Goal: Information Seeking & Learning: Check status

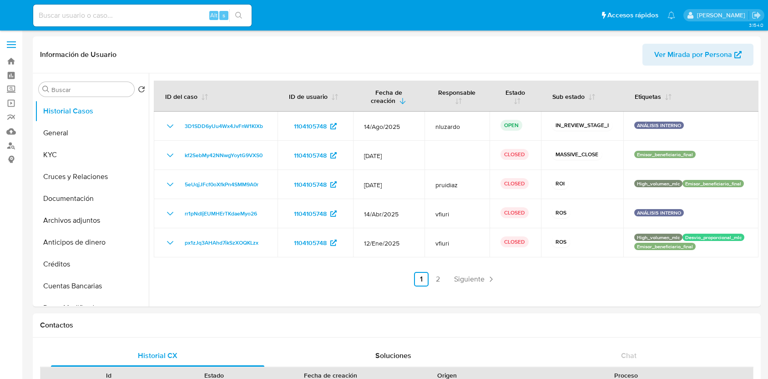
select select "10"
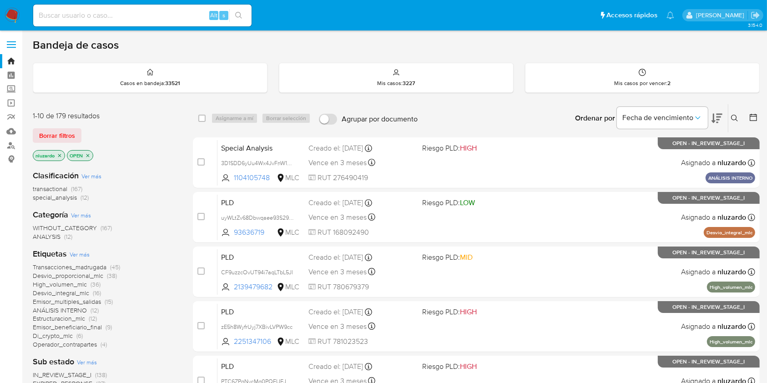
click at [736, 119] on icon at bounding box center [734, 118] width 7 height 7
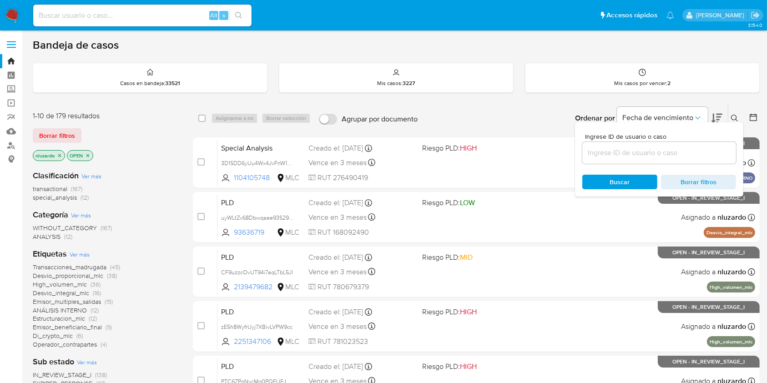
click at [651, 162] on div at bounding box center [659, 153] width 154 height 22
click at [630, 147] on input at bounding box center [659, 153] width 154 height 12
paste input "2054810070"
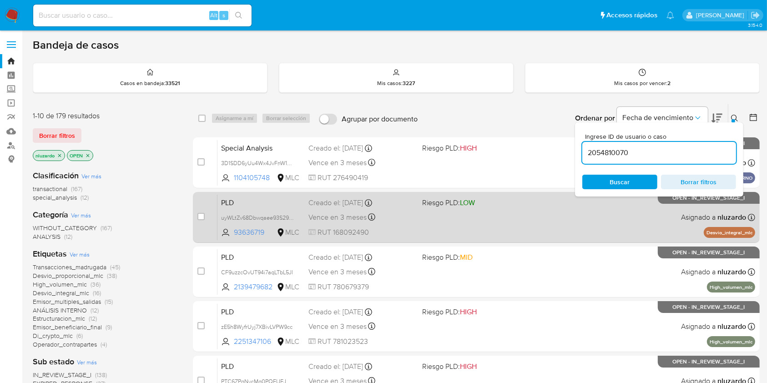
type input "2054810070"
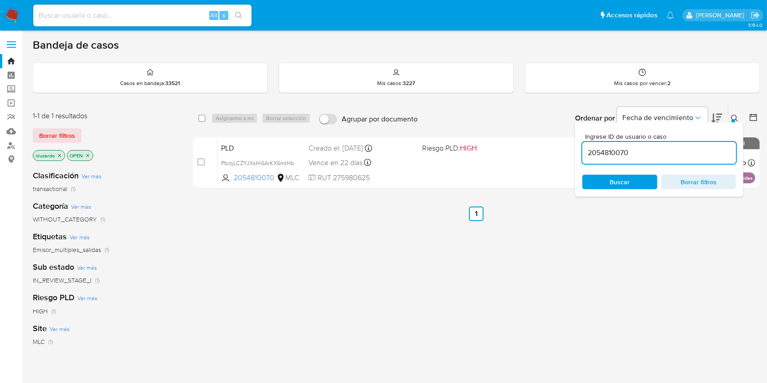
click at [610, 183] on span "Buscar" at bounding box center [620, 182] width 20 height 15
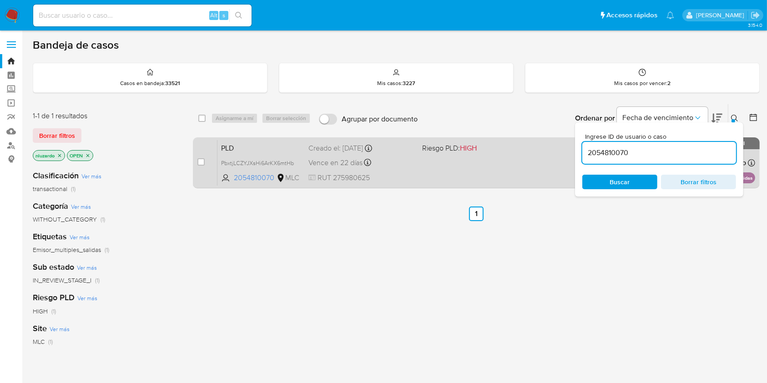
click at [521, 158] on div "PLD PbxtjLCZYJXsHi6ArKX6mtHb 2054810070 MLC Riesgo PLD: HIGH Creado el: 12/06/2…" at bounding box center [486, 163] width 538 height 46
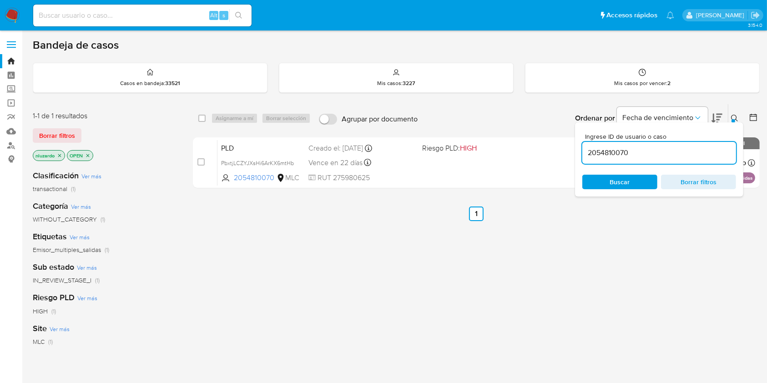
click at [737, 116] on icon at bounding box center [734, 118] width 7 height 7
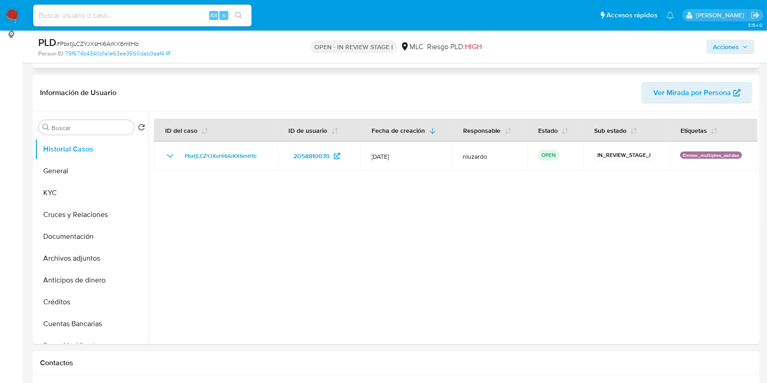
select select "10"
click at [63, 184] on button "KYC" at bounding box center [88, 192] width 106 height 22
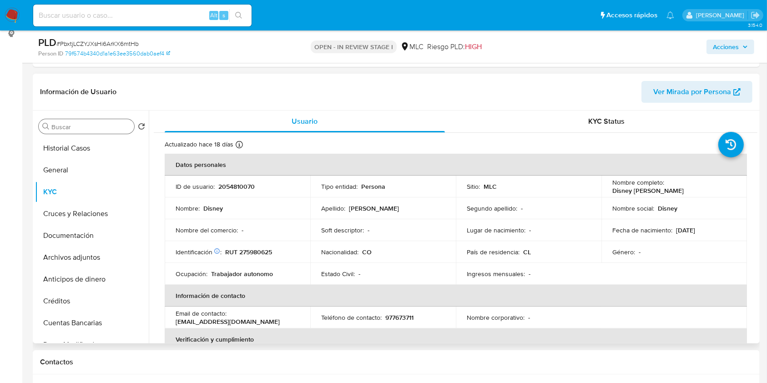
click at [70, 129] on input "Buscar" at bounding box center [90, 127] width 79 height 8
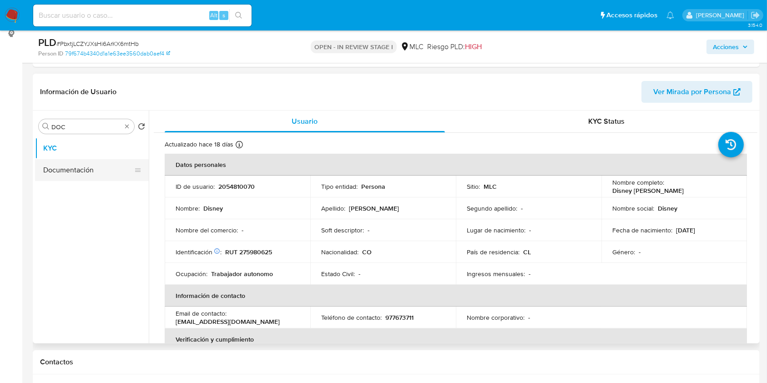
click at [76, 171] on button "Documentación" at bounding box center [88, 170] width 106 height 22
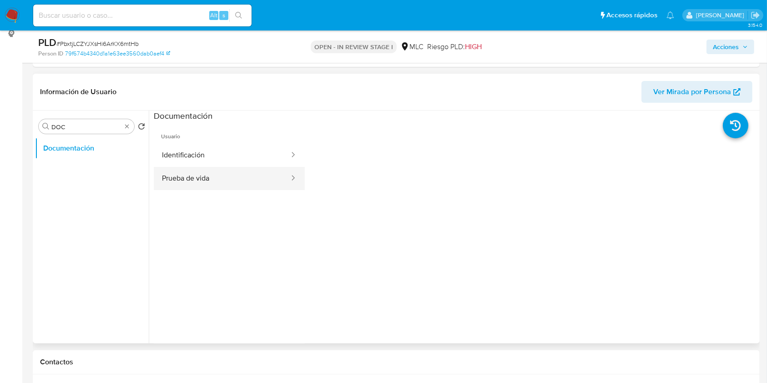
click at [212, 177] on button "Prueba de vida" at bounding box center [222, 178] width 136 height 23
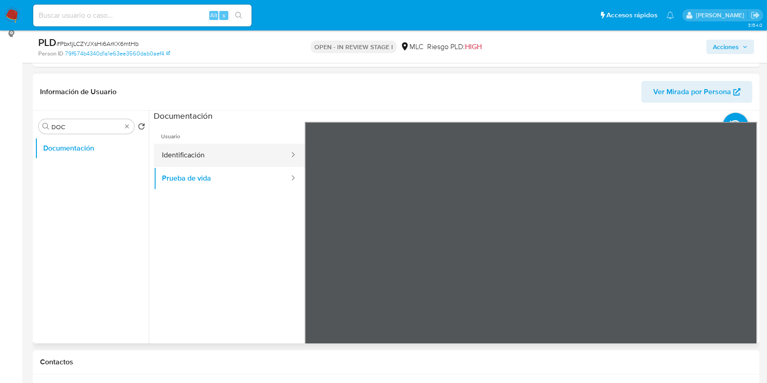
click at [212, 149] on button "Identificación" at bounding box center [222, 155] width 136 height 23
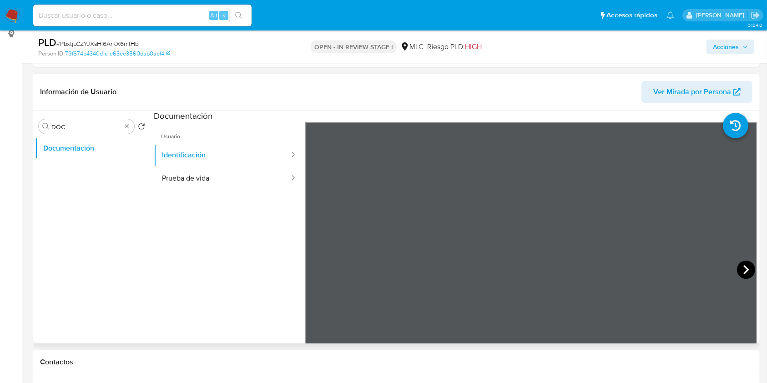
click at [743, 268] on icon at bounding box center [745, 269] width 5 height 9
click at [238, 174] on button "Prueba de vida" at bounding box center [222, 178] width 136 height 23
click at [76, 128] on input "DOC" at bounding box center [86, 127] width 70 height 8
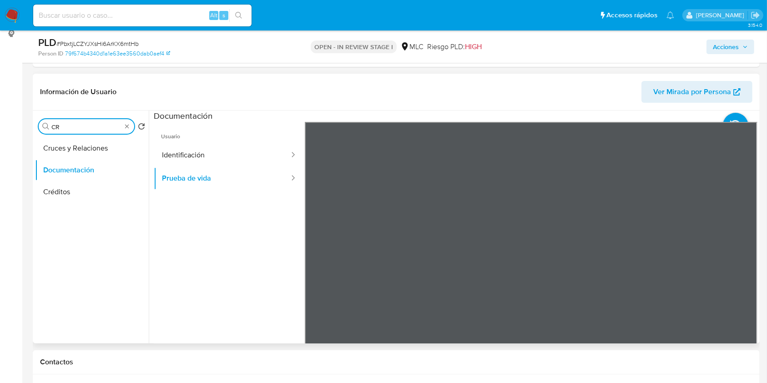
type input "C"
type input "RES"
click at [84, 159] on button "Restricciones Nuevo Mundo" at bounding box center [88, 170] width 106 height 22
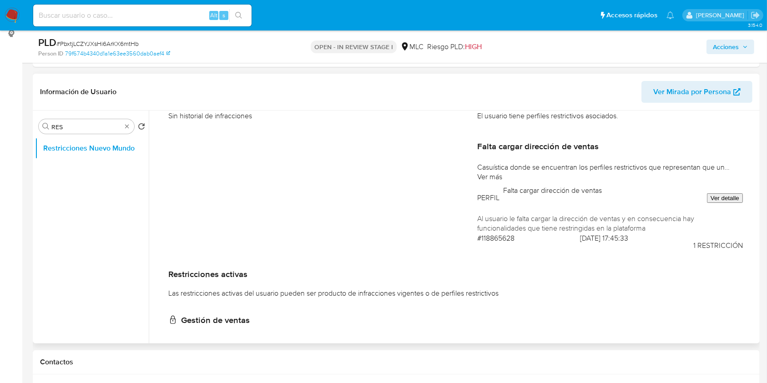
scroll to position [0, 0]
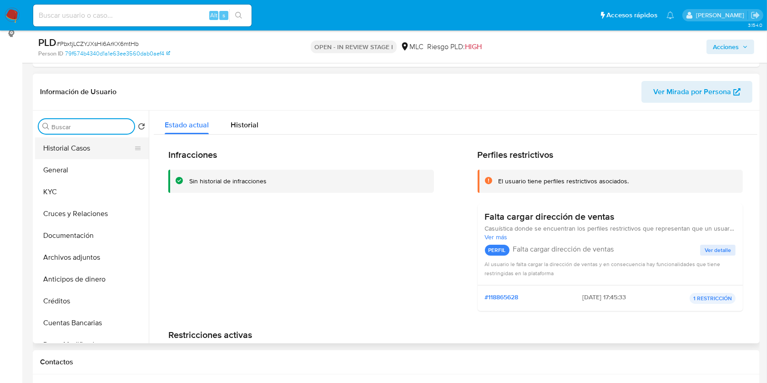
click at [88, 154] on button "Historial Casos" at bounding box center [88, 148] width 106 height 22
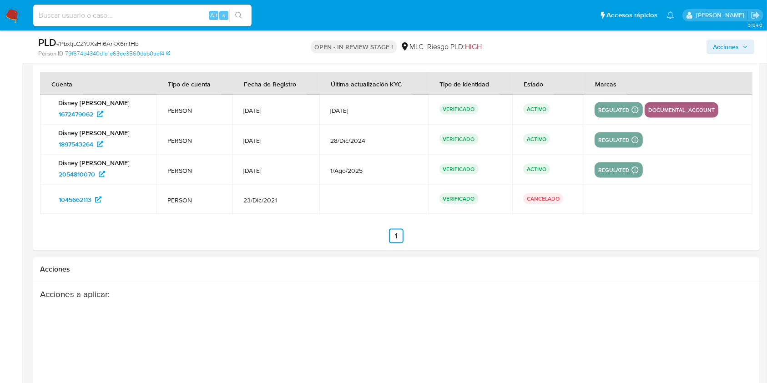
scroll to position [1396, 0]
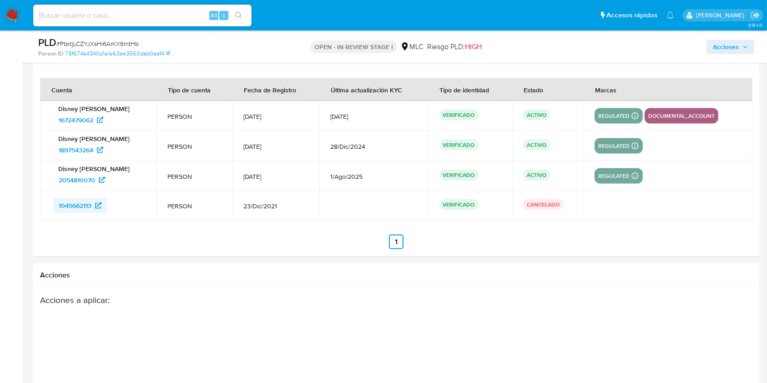
click at [78, 198] on span "1045662113" at bounding box center [75, 205] width 33 height 15
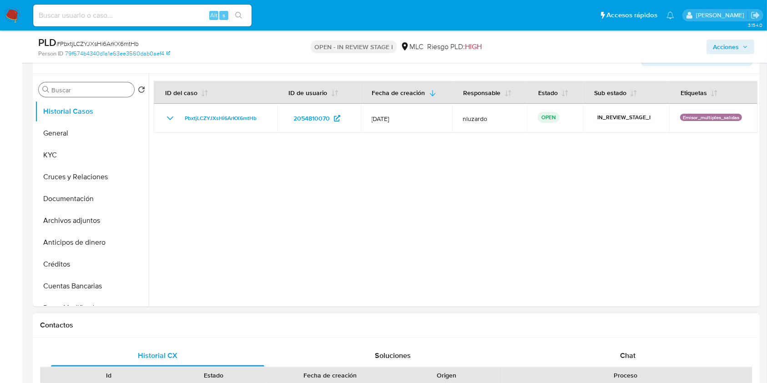
scroll to position [157, 0]
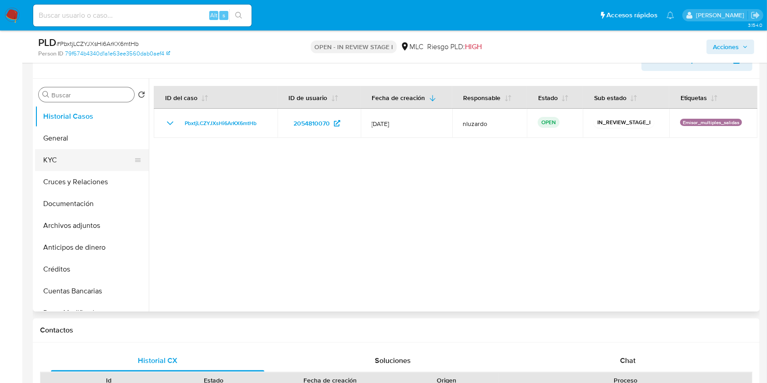
click at [62, 151] on button "KYC" at bounding box center [88, 160] width 106 height 22
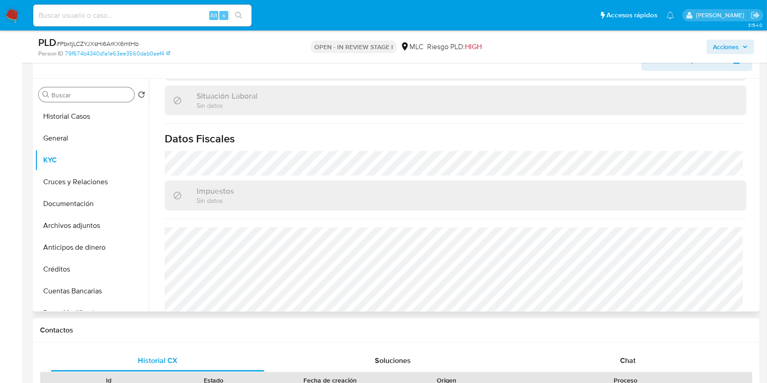
scroll to position [502, 0]
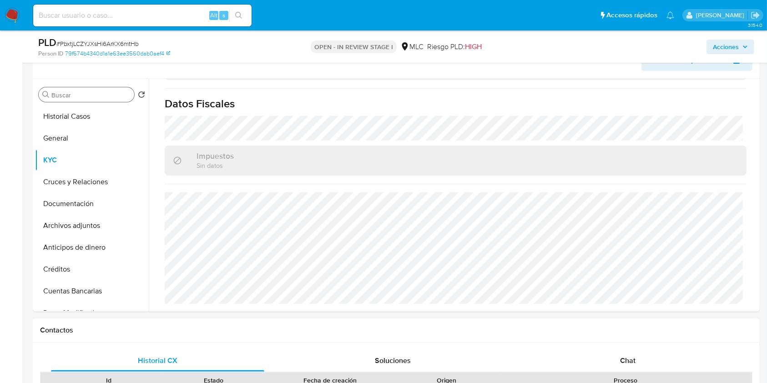
click at [63, 92] on input "Buscar" at bounding box center [90, 95] width 79 height 8
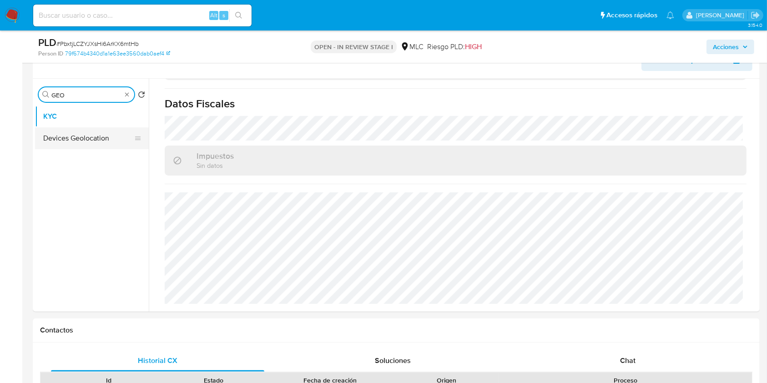
type input "GEO"
click at [78, 136] on button "Devices Geolocation" at bounding box center [88, 138] width 106 height 22
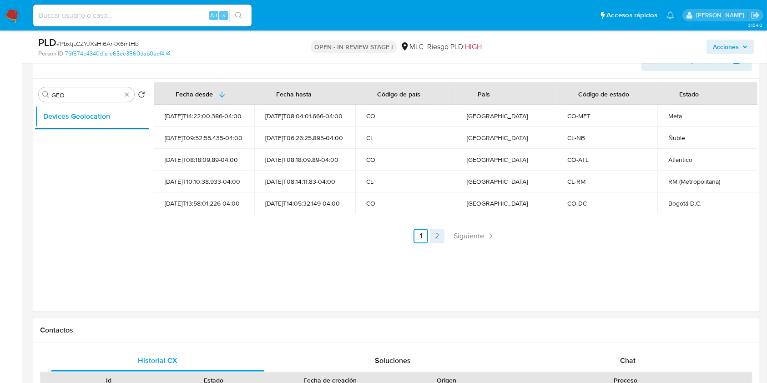
click at [442, 232] on link "2" at bounding box center [437, 236] width 15 height 15
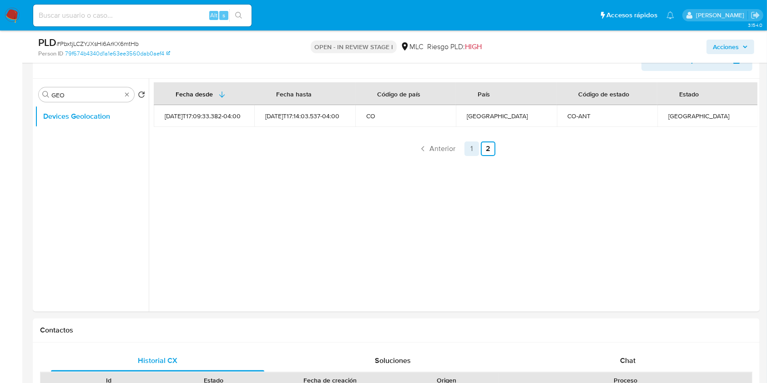
click at [470, 150] on link "1" at bounding box center [472, 148] width 15 height 15
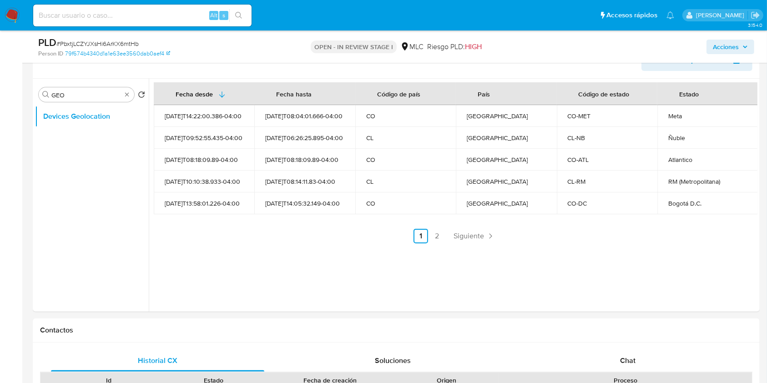
click at [365, 243] on div "Fecha desde Fecha hasta Código de país País Código de estado Estado 2025-06-10T…" at bounding box center [453, 195] width 609 height 233
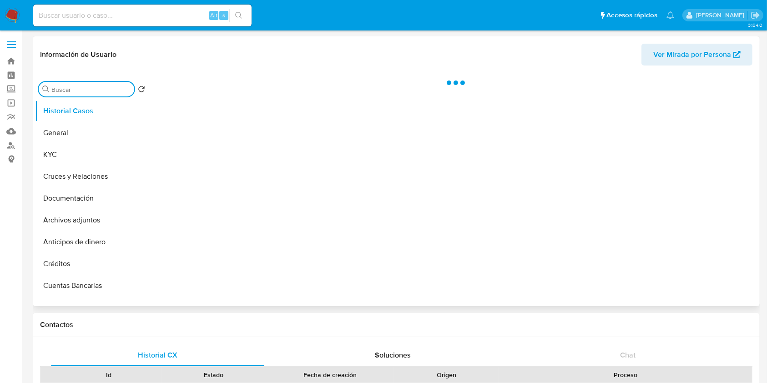
click at [108, 87] on input "Buscar" at bounding box center [90, 90] width 79 height 8
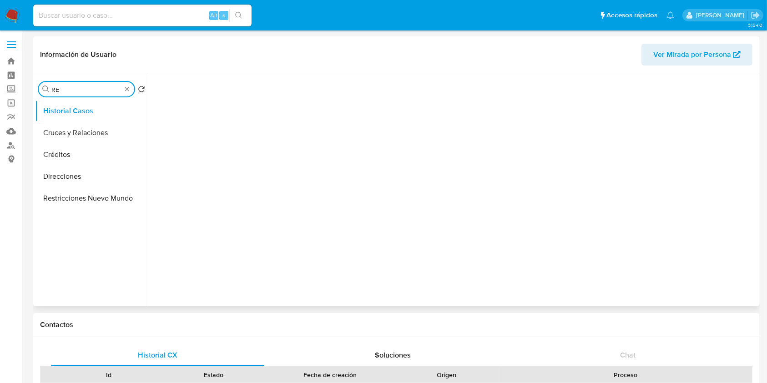
type input "RES"
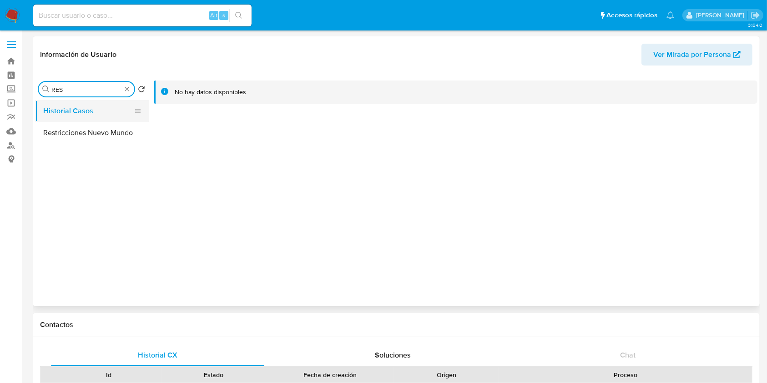
select select "10"
type input "RES"
click at [91, 136] on button "Restricciones Nuevo Mundo" at bounding box center [88, 133] width 106 height 22
